Goal: Navigation & Orientation: Find specific page/section

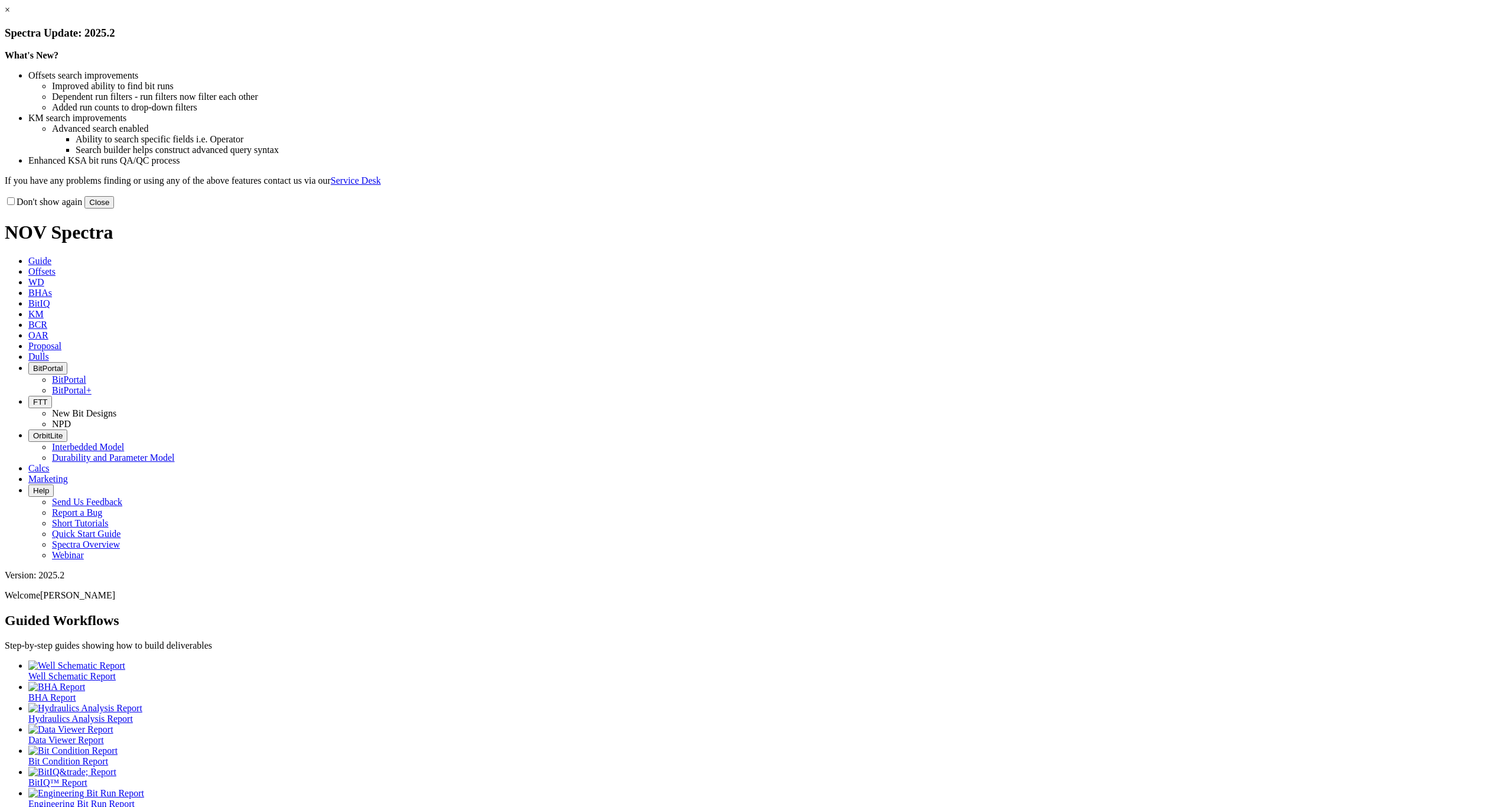
click at [114, 209] on button "Close" at bounding box center [99, 202] width 29 height 12
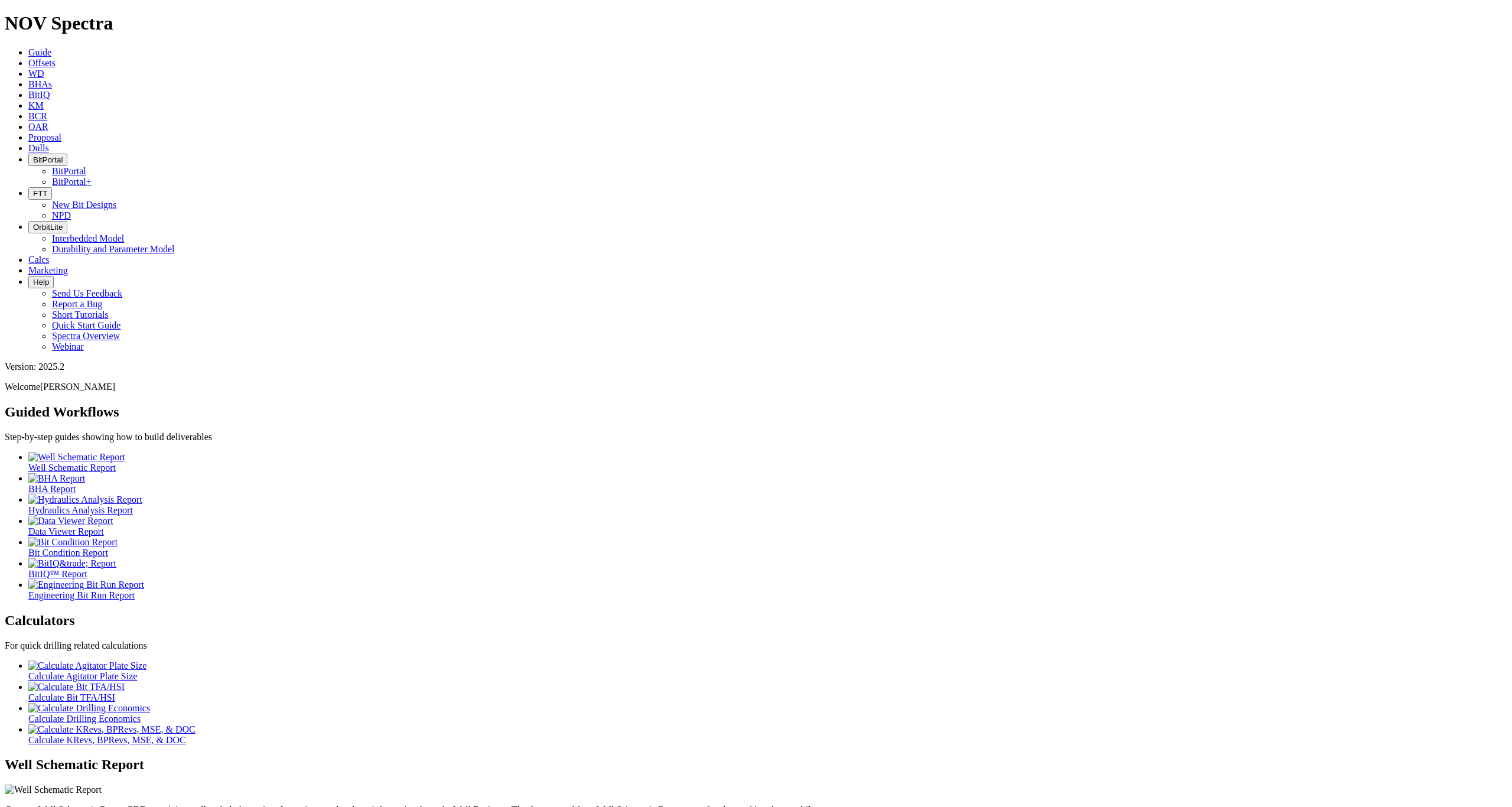
click at [67, 153] on button "BitPortal" at bounding box center [48, 159] width 39 height 12
click at [86, 166] on link "BitPortal" at bounding box center [69, 171] width 34 height 10
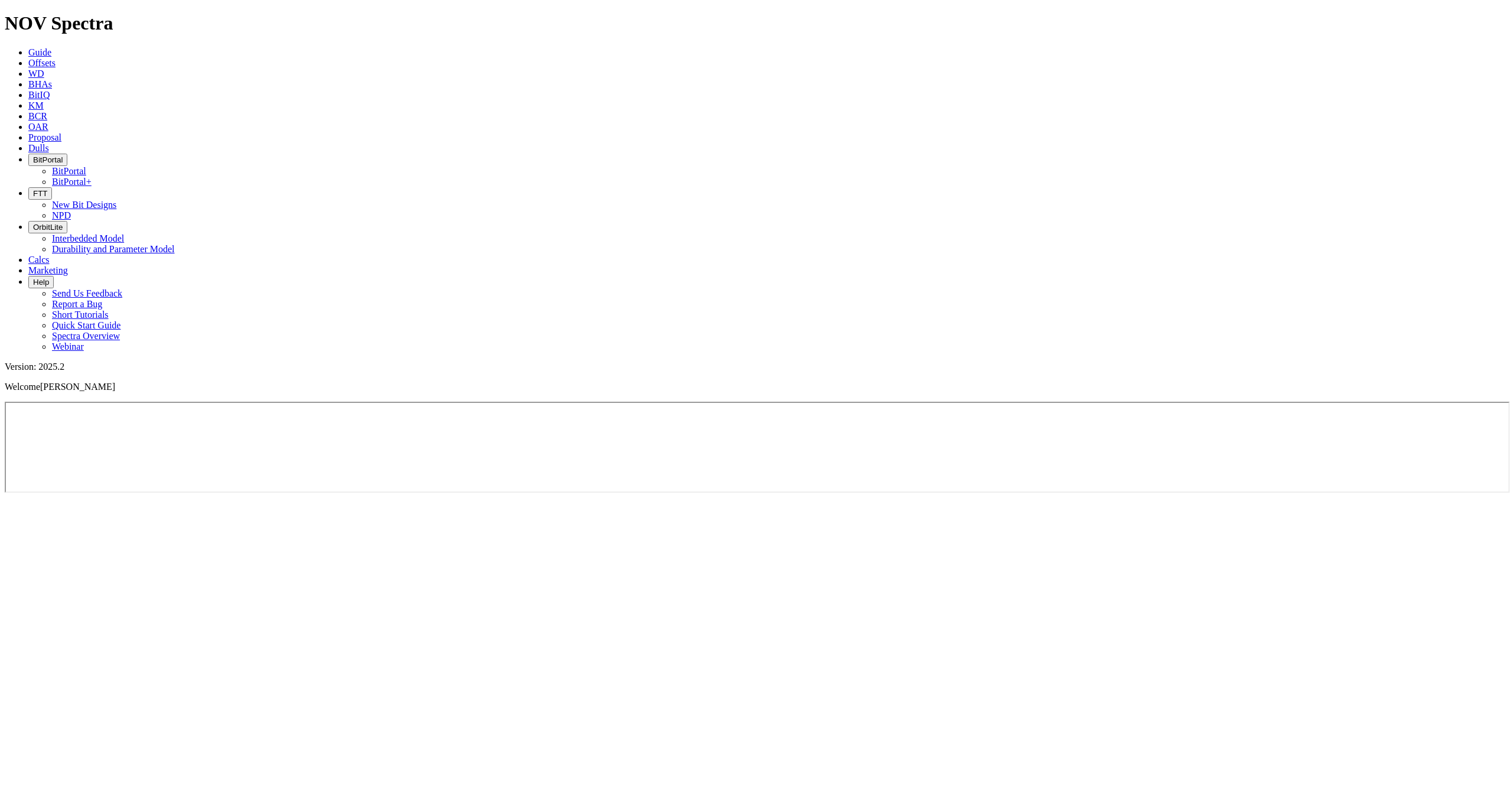
click at [67, 153] on button "BitPortal" at bounding box center [48, 159] width 39 height 12
click at [91, 177] on link "BitPortal+" at bounding box center [72, 181] width 39 height 10
